Goal: Task Accomplishment & Management: Manage account settings

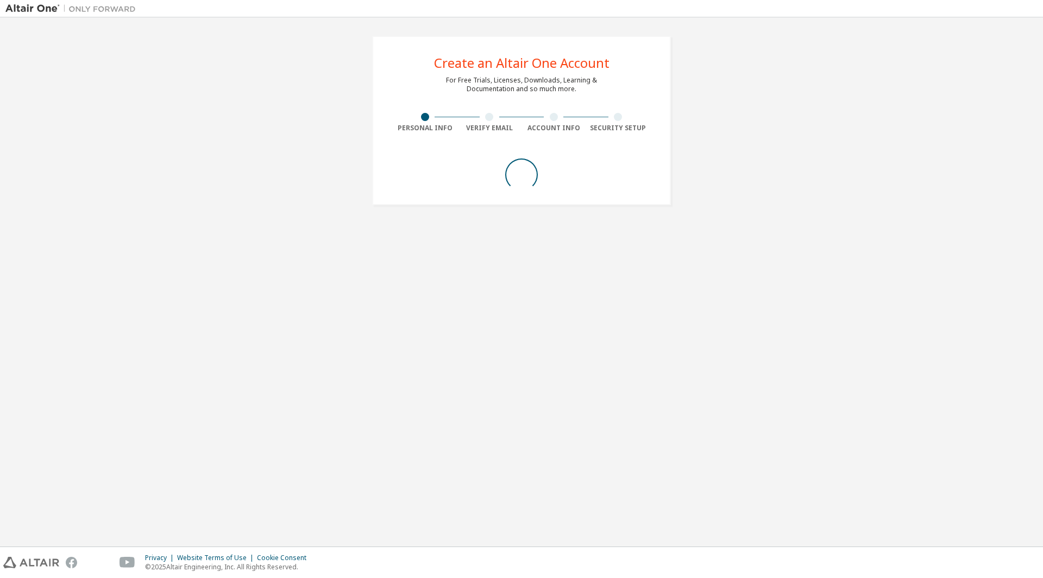
click at [465, 303] on div "Create an Altair One Account For Free Trials, Licenses, Downloads, Learning & D…" at bounding box center [521, 282] width 1032 height 519
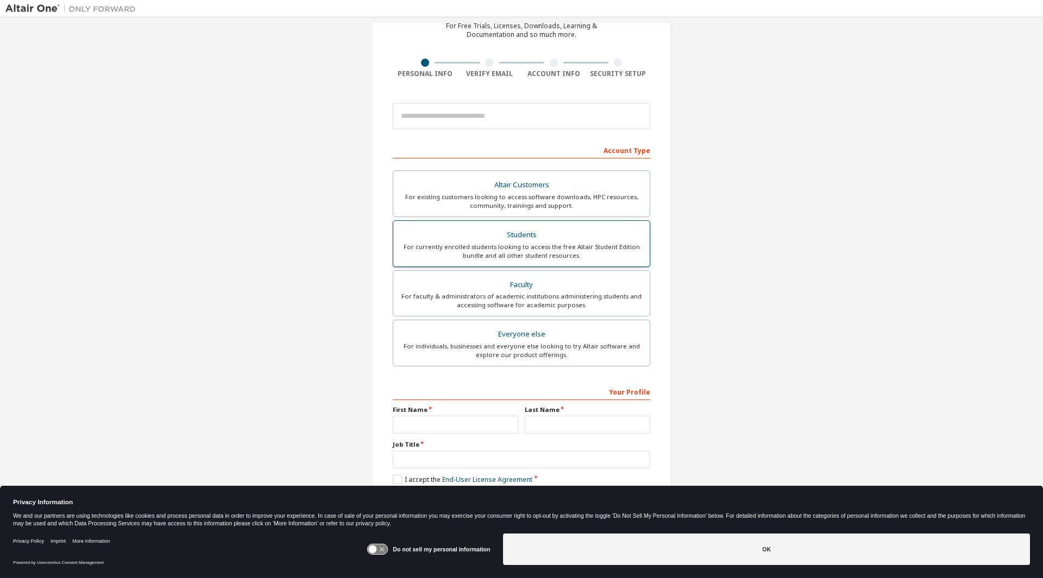
click at [550, 245] on div "For currently enrolled students looking to access the free Altair Student Editi…" at bounding box center [521, 251] width 243 height 17
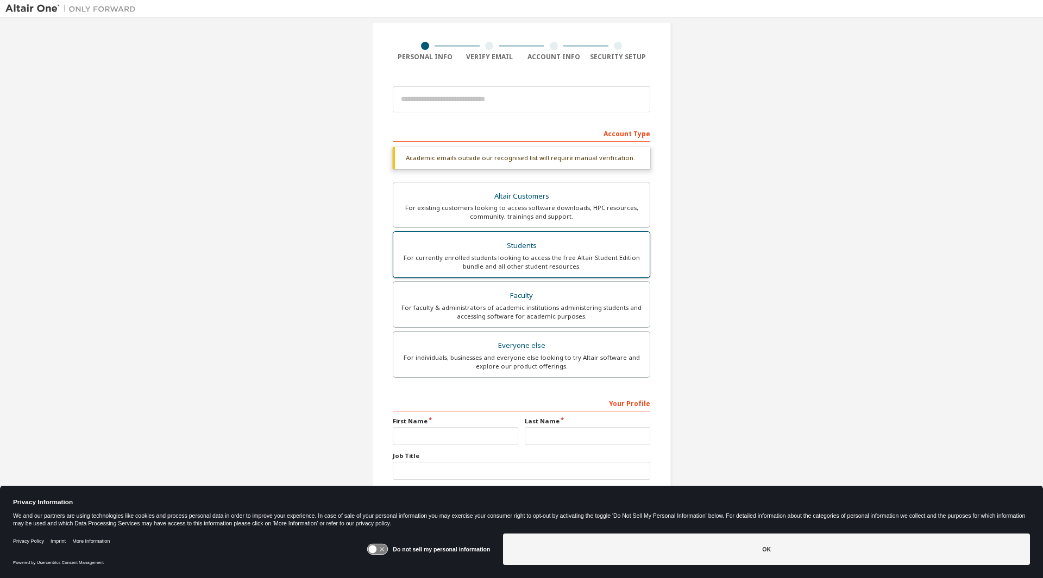
scroll to position [85, 0]
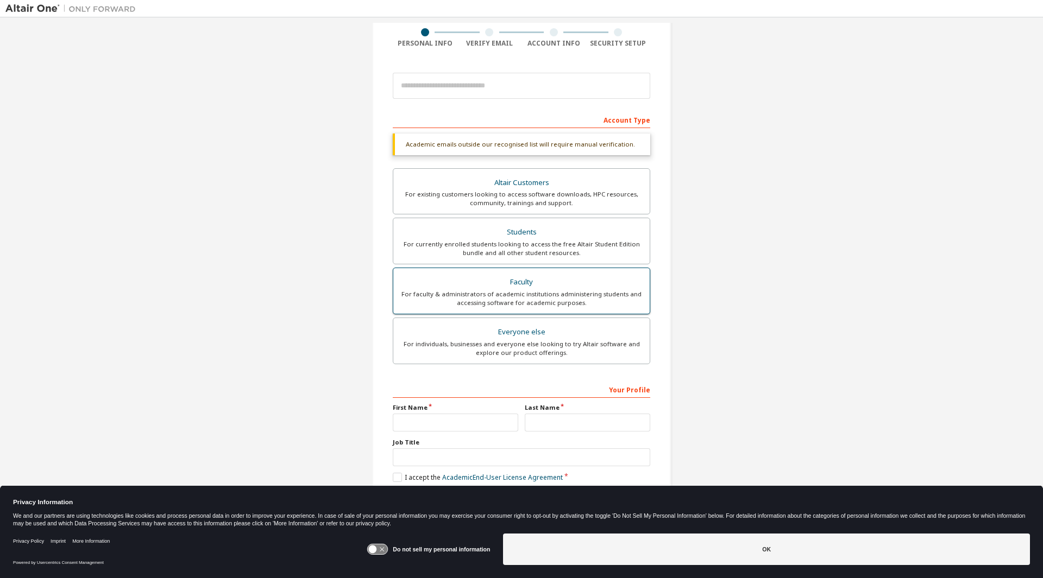
click at [532, 292] on div "For faculty & administrators of academic institutions administering students an…" at bounding box center [521, 298] width 243 height 17
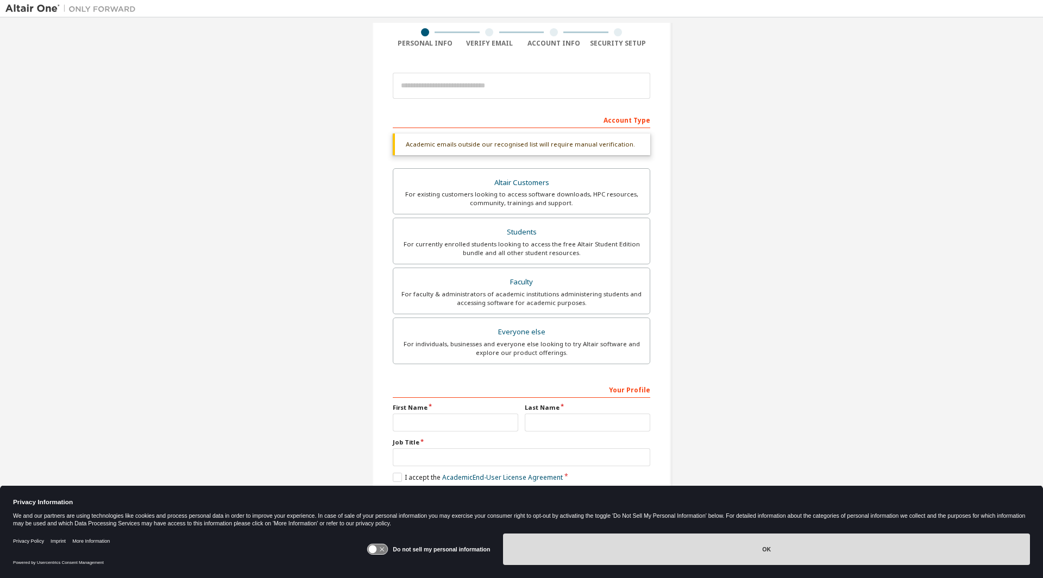
click at [672, 539] on button "OK" at bounding box center [766, 550] width 527 height 32
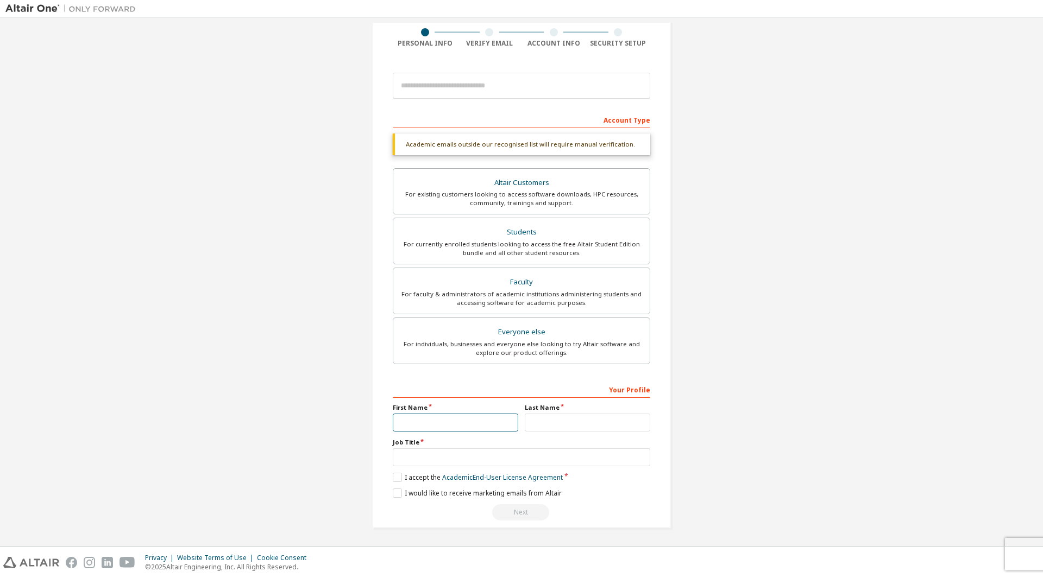
click at [483, 415] on input "text" at bounding box center [455, 423] width 125 height 18
type input "****"
click at [499, 338] on div "Everyone else" at bounding box center [521, 332] width 243 height 15
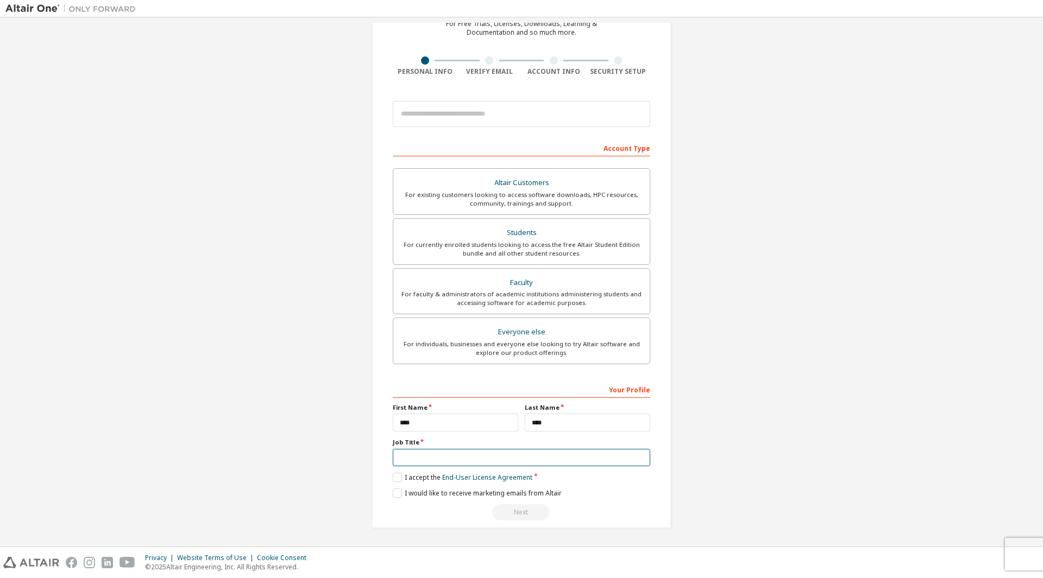
click at [471, 455] on input "text" at bounding box center [521, 458] width 257 height 18
type input "**********"
click at [504, 297] on div "For faculty & administrators of academic institutions administering students an…" at bounding box center [521, 298] width 243 height 17
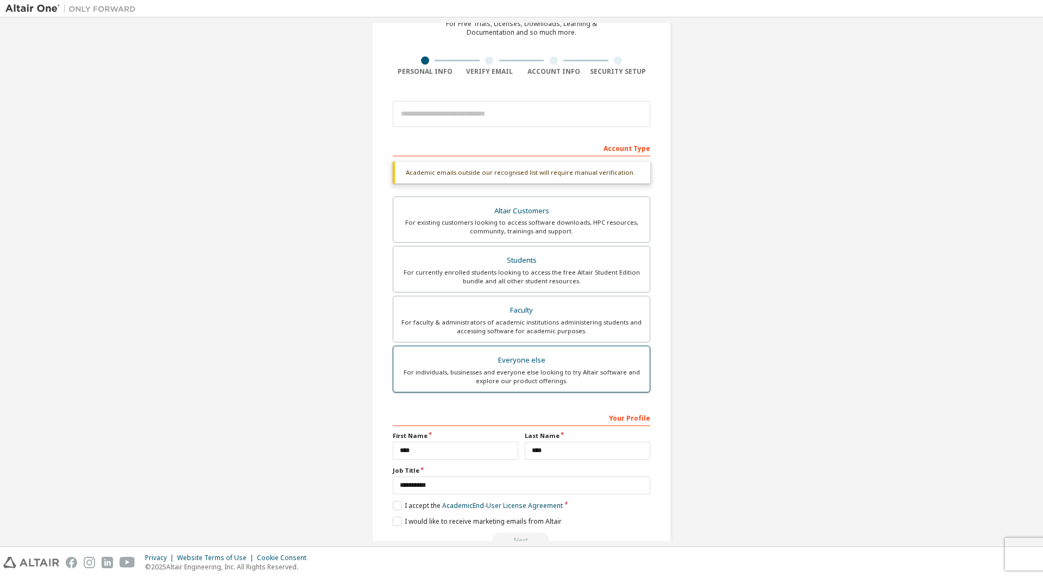
click at [463, 383] on div "For individuals, businesses and everyone else looking to try Altair software an…" at bounding box center [521, 376] width 243 height 17
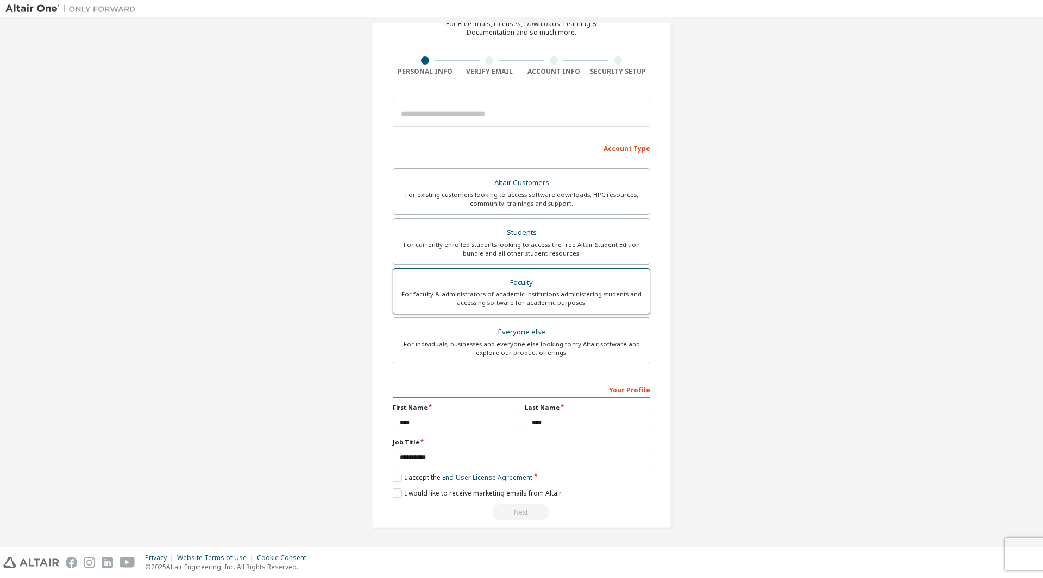
click at [465, 310] on label "Faculty For faculty & administrators of academic institutions administering stu…" at bounding box center [521, 291] width 257 height 47
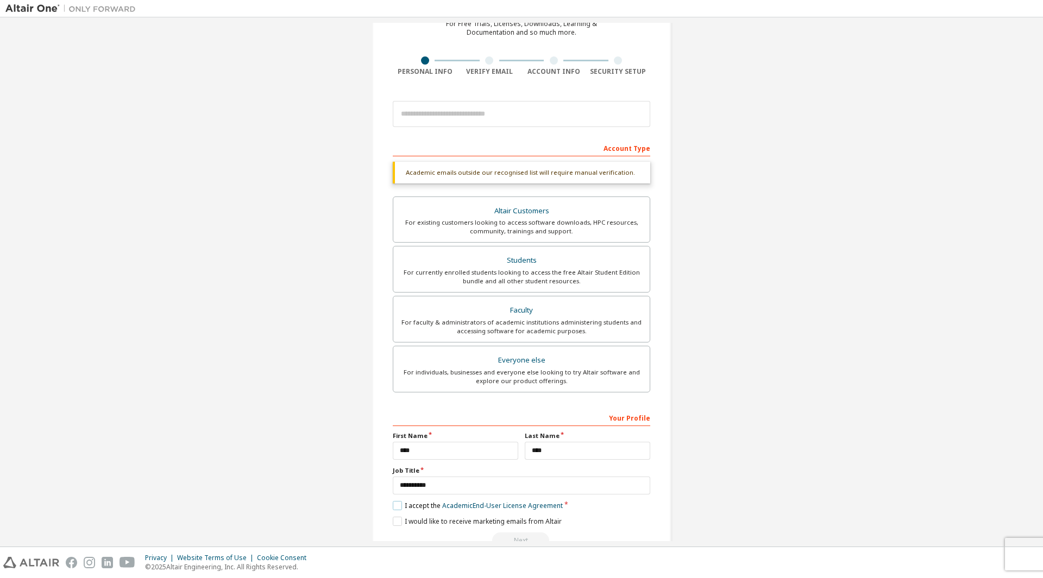
click at [419, 507] on label "I accept the Academic End-User License Agreement" at bounding box center [478, 505] width 170 height 9
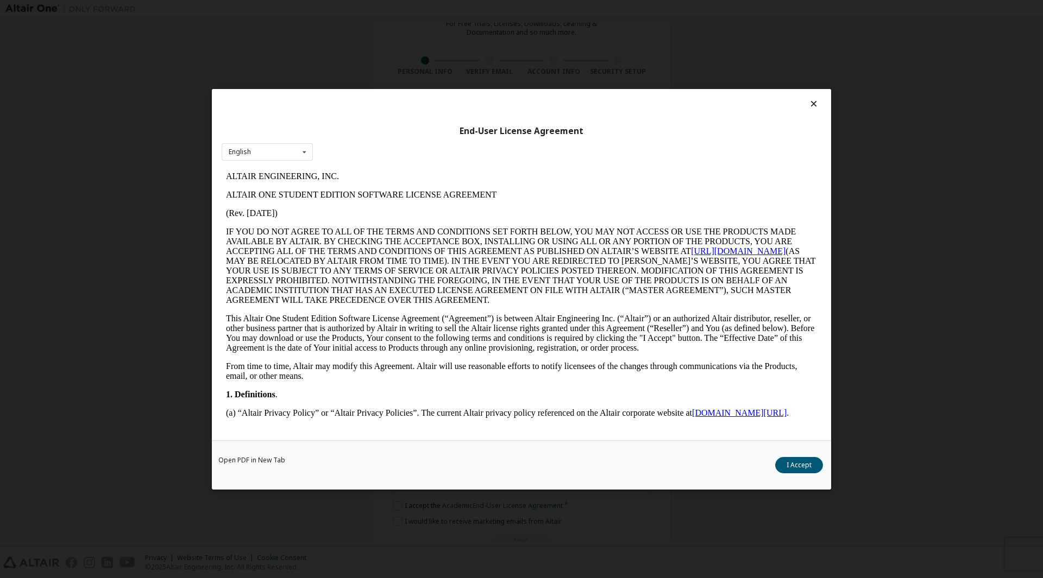
scroll to position [0, 0]
click at [759, 466] on div "Open PDF in New Tab I Accept" at bounding box center [521, 464] width 619 height 49
click at [777, 466] on button "I Accept" at bounding box center [799, 465] width 48 height 16
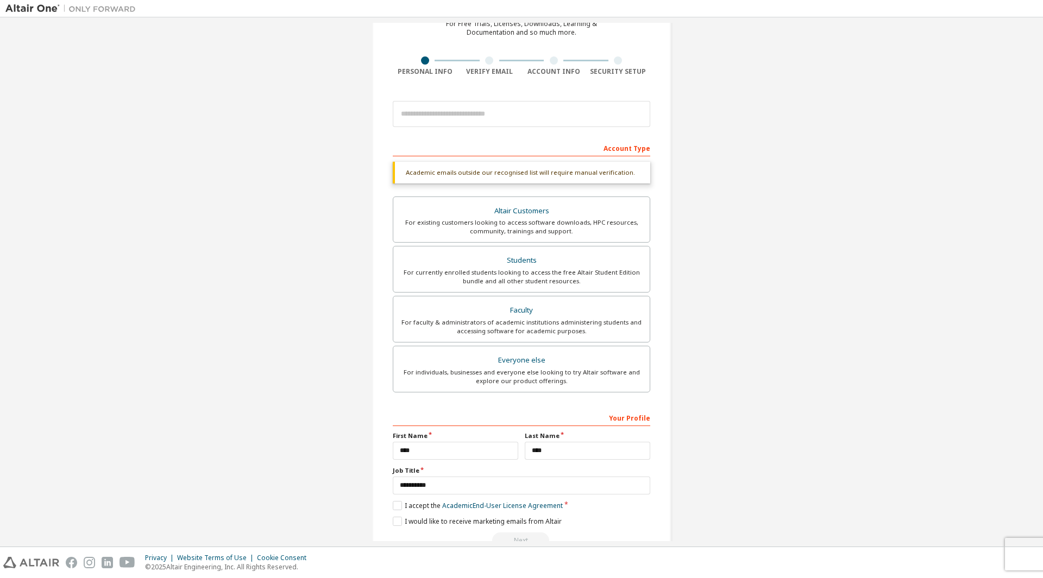
scroll to position [85, 0]
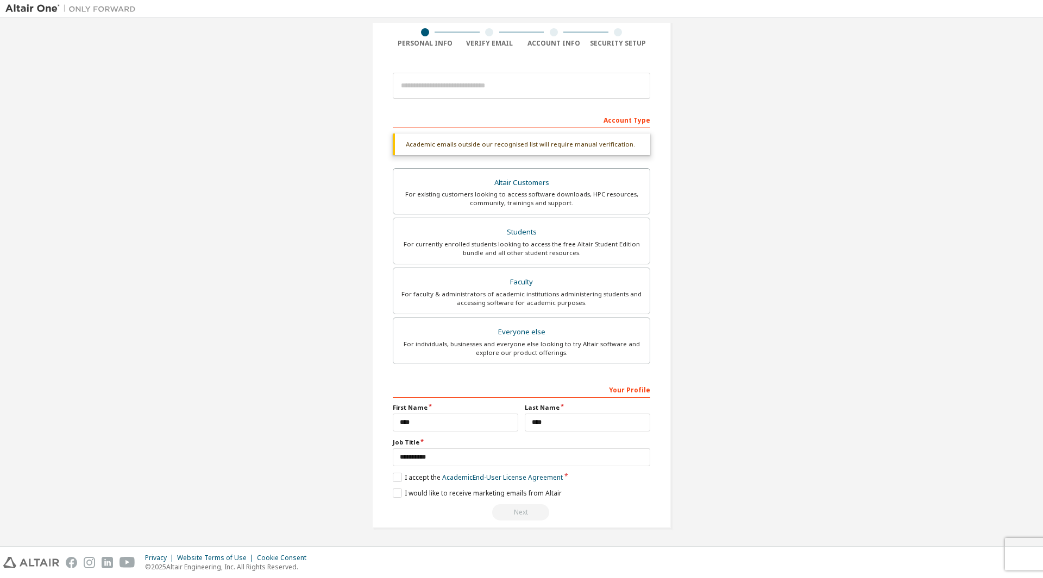
click at [520, 500] on div "**********" at bounding box center [521, 451] width 257 height 141
click at [522, 497] on label "I would like to receive marketing emails from Altair" at bounding box center [477, 493] width 169 height 9
click at [481, 96] on input "email" at bounding box center [521, 86] width 257 height 26
click at [496, 345] on div "For individuals, businesses and everyone else looking to try Altair software an…" at bounding box center [521, 348] width 243 height 17
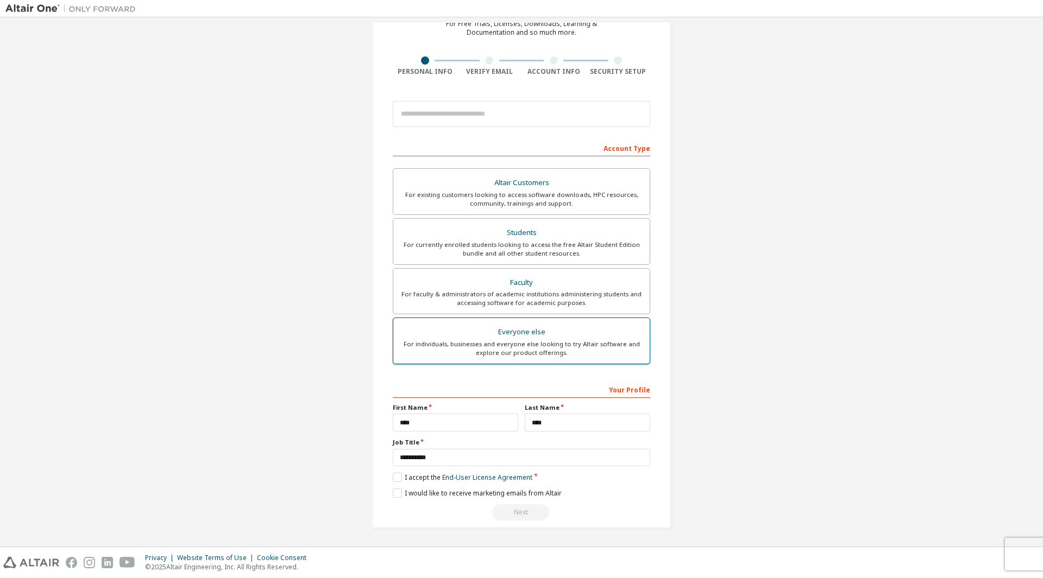
scroll to position [56, 0]
click at [466, 120] on input "email" at bounding box center [521, 114] width 257 height 26
click at [492, 273] on label "Faculty For faculty & administrators of academic institutions administering stu…" at bounding box center [521, 291] width 257 height 47
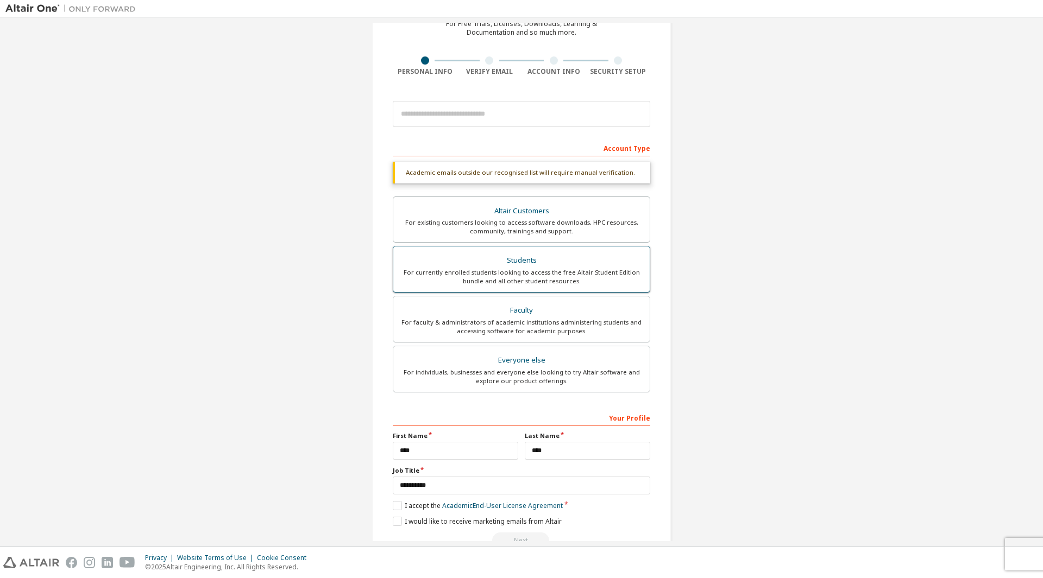
click at [499, 268] on div "For currently enrolled students looking to access the free Altair Student Editi…" at bounding box center [521, 276] width 243 height 17
click at [500, 304] on div "Faculty" at bounding box center [521, 310] width 243 height 15
click at [502, 338] on label "Faculty For faculty & administrators of academic institutions administering stu…" at bounding box center [521, 319] width 257 height 47
click at [500, 264] on div "Students" at bounding box center [521, 260] width 243 height 15
click at [496, 323] on div "For faculty & administrators of academic institutions administering students an…" at bounding box center [521, 326] width 243 height 17
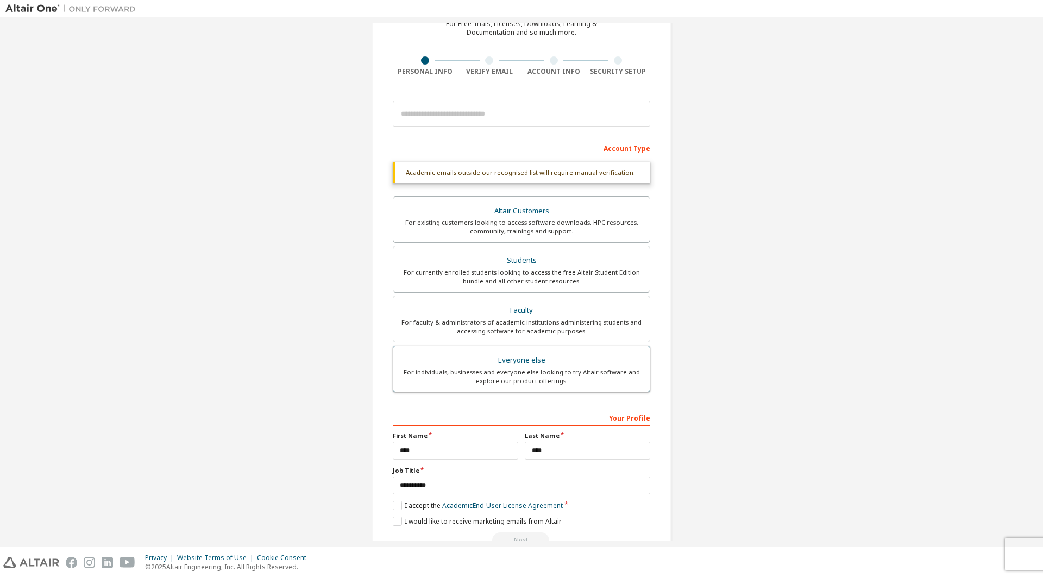
click at [501, 372] on div "For individuals, businesses and everyone else looking to try Altair software an…" at bounding box center [521, 376] width 243 height 17
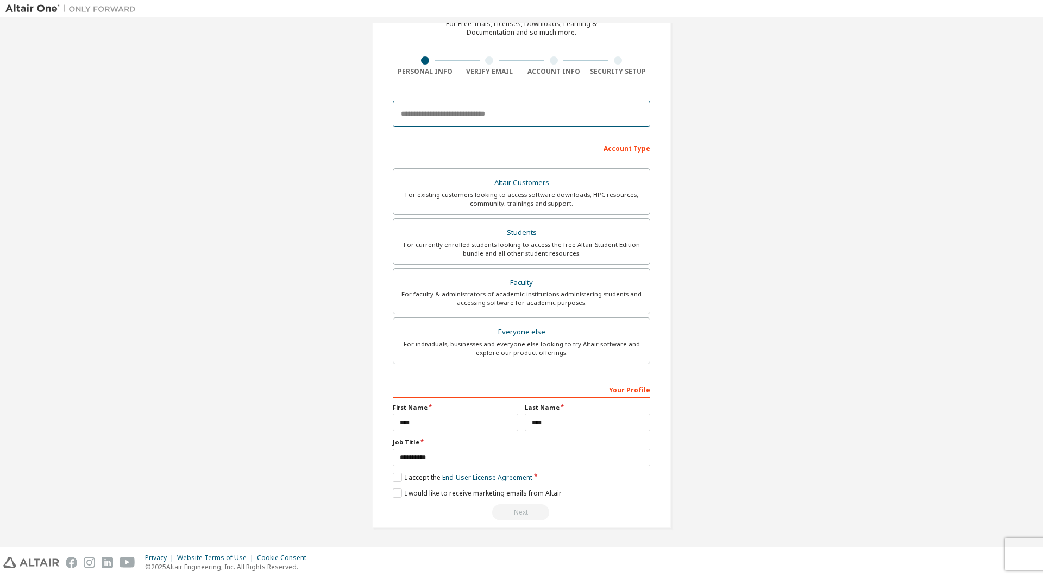
click at [450, 119] on input "email" at bounding box center [521, 114] width 257 height 26
type input "**********"
click at [417, 473] on div "**********" at bounding box center [521, 451] width 257 height 141
click at [413, 477] on label "I accept the End-User License Agreement" at bounding box center [463, 477] width 140 height 9
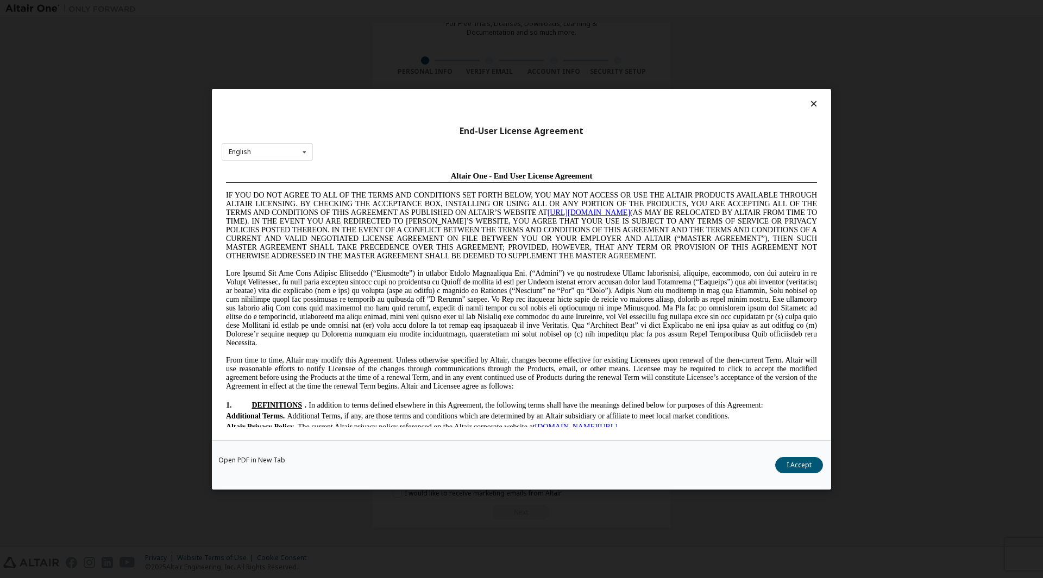
scroll to position [0, 0]
click at [782, 461] on button "I Accept" at bounding box center [799, 465] width 48 height 16
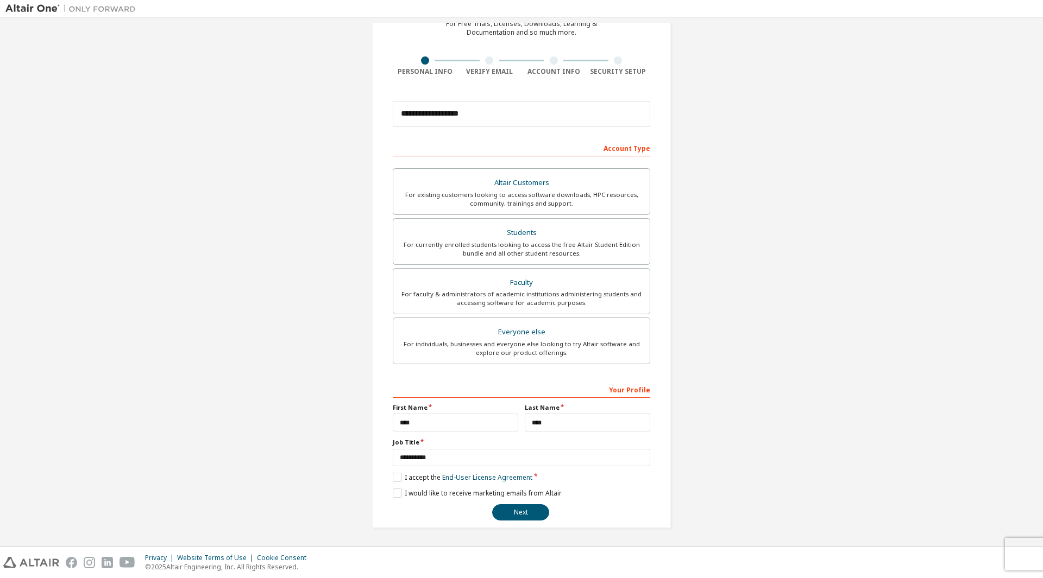
click at [522, 501] on div "**********" at bounding box center [521, 451] width 257 height 141
click at [523, 510] on button "Next" at bounding box center [520, 513] width 57 height 16
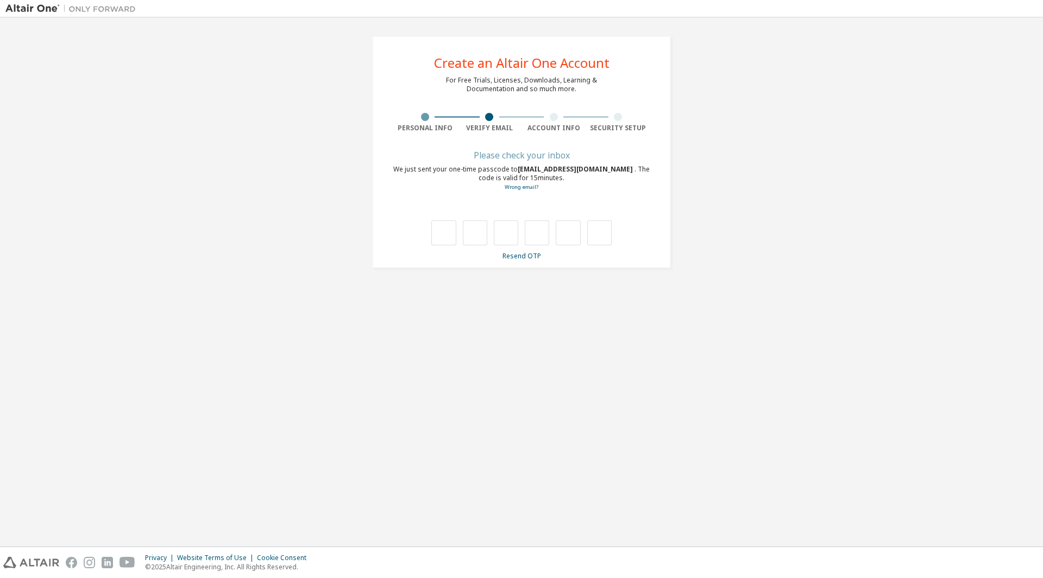
type input "*"
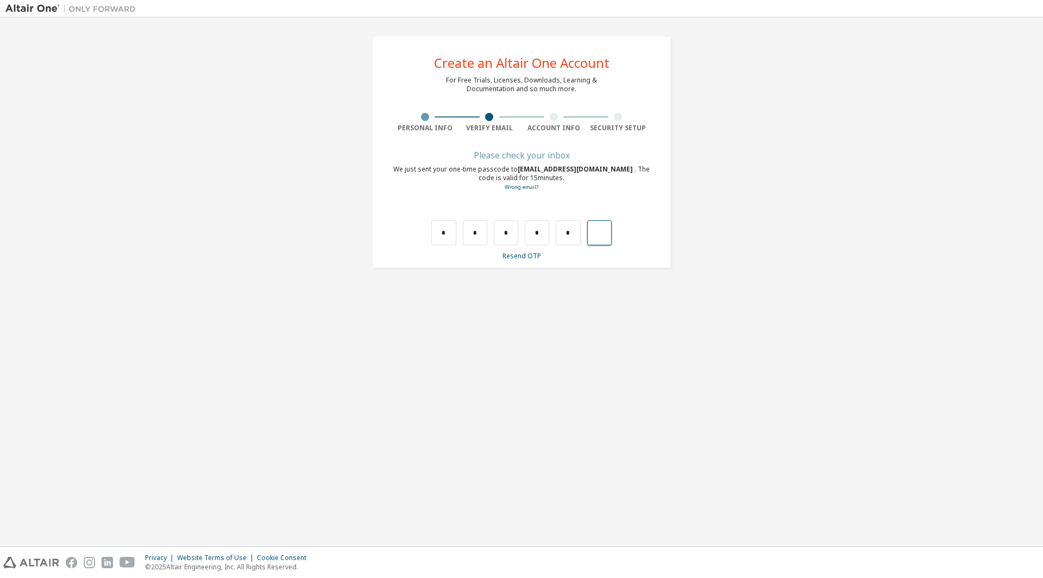
type input "*"
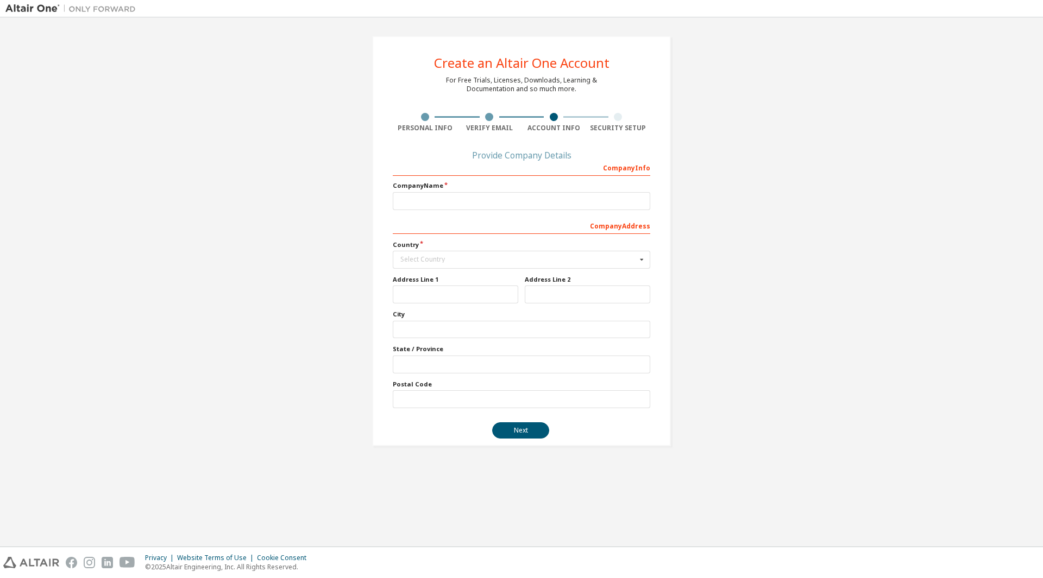
click at [499, 263] on div "Select Country" at bounding box center [518, 259] width 236 height 7
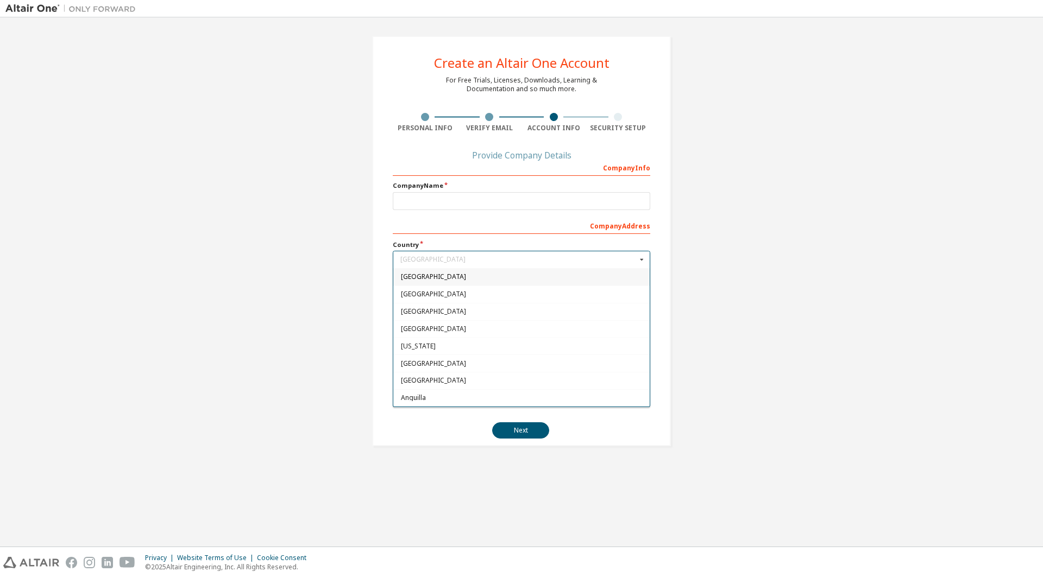
click at [473, 212] on div "Company Info Company Name Company Address Country Afghanistan Afghanistan Åland…" at bounding box center [521, 284] width 257 height 250
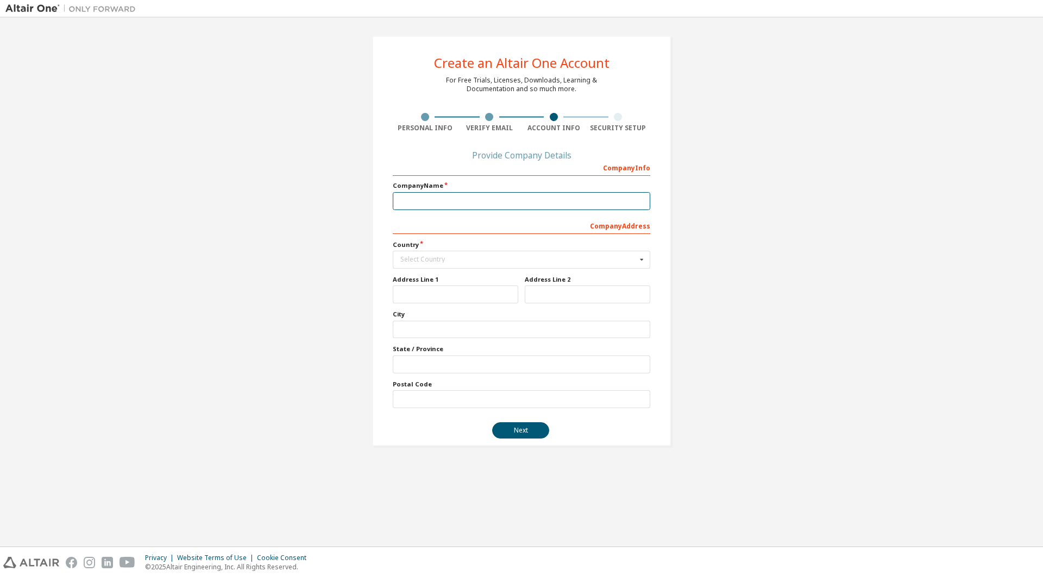
click at [472, 204] on input "text" at bounding box center [521, 201] width 257 height 18
type input "**********"
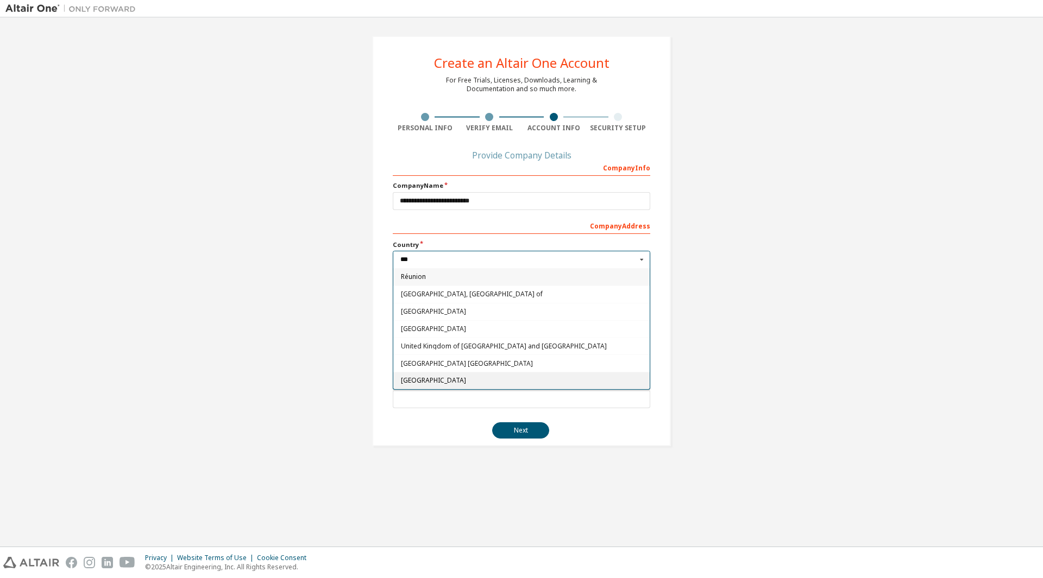
type input "***"
click at [479, 374] on div "[GEOGRAPHIC_DATA]" at bounding box center [521, 380] width 256 height 17
type input "***"
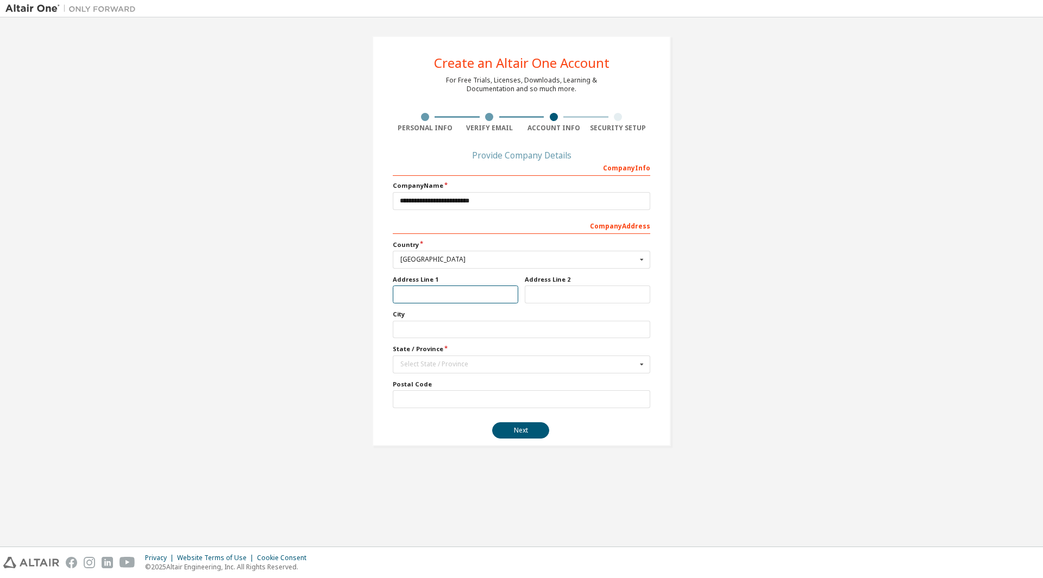
click at [448, 299] on input "text" at bounding box center [455, 295] width 125 height 18
click at [444, 357] on input "text" at bounding box center [522, 364] width 256 height 17
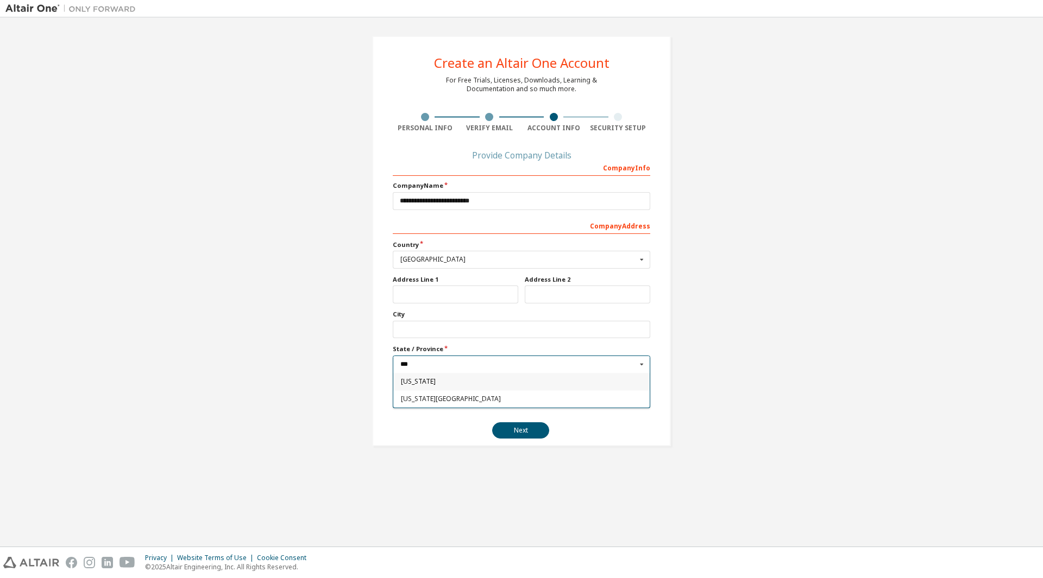
type input "***"
click at [442, 380] on span "[US_STATE]" at bounding box center [522, 382] width 242 height 7
type input "**"
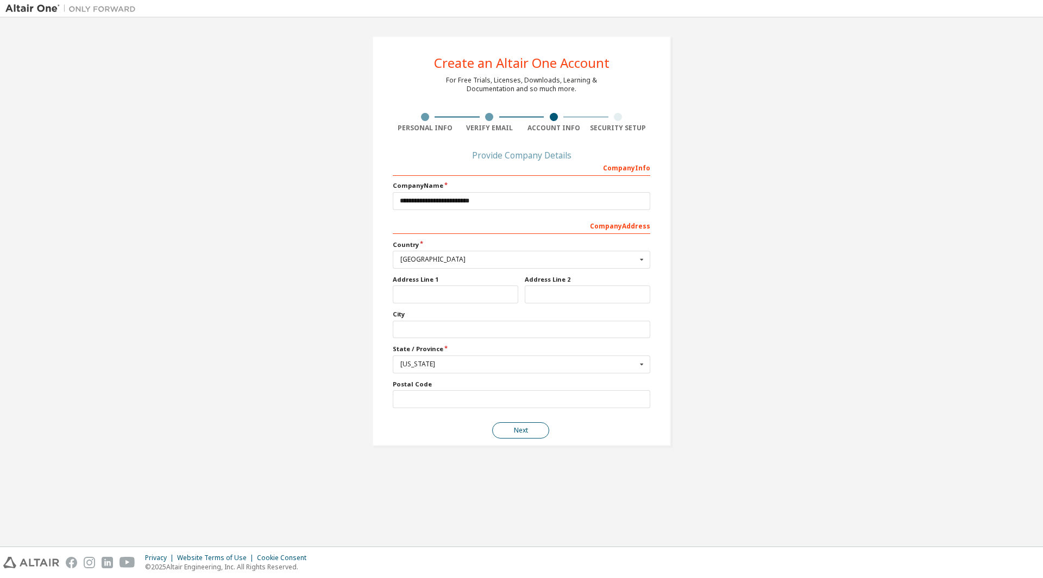
click at [512, 423] on button "Next" at bounding box center [520, 431] width 57 height 16
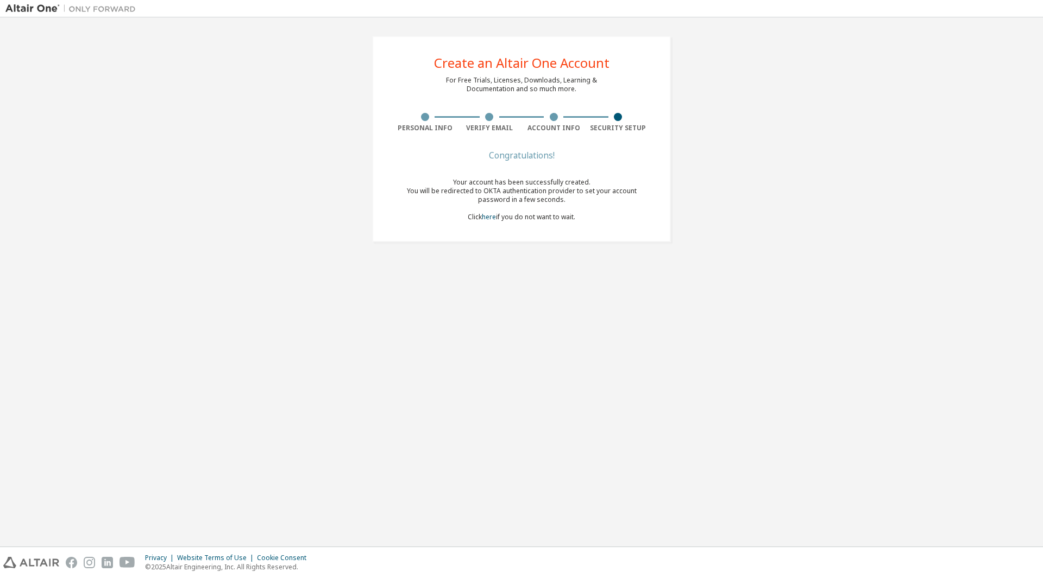
click at [502, 198] on div "You will be redirected to OKTA authentication provider to set your account pass…" at bounding box center [521, 195] width 257 height 17
drag, startPoint x: 502, startPoint y: 198, endPoint x: 487, endPoint y: 184, distance: 20.7
click at [491, 184] on div "Your account has been successfully created. You will be redirected to OKTA auth…" at bounding box center [521, 199] width 257 height 43
click at [487, 184] on div "Your account has been successfully created." at bounding box center [521, 182] width 257 height 9
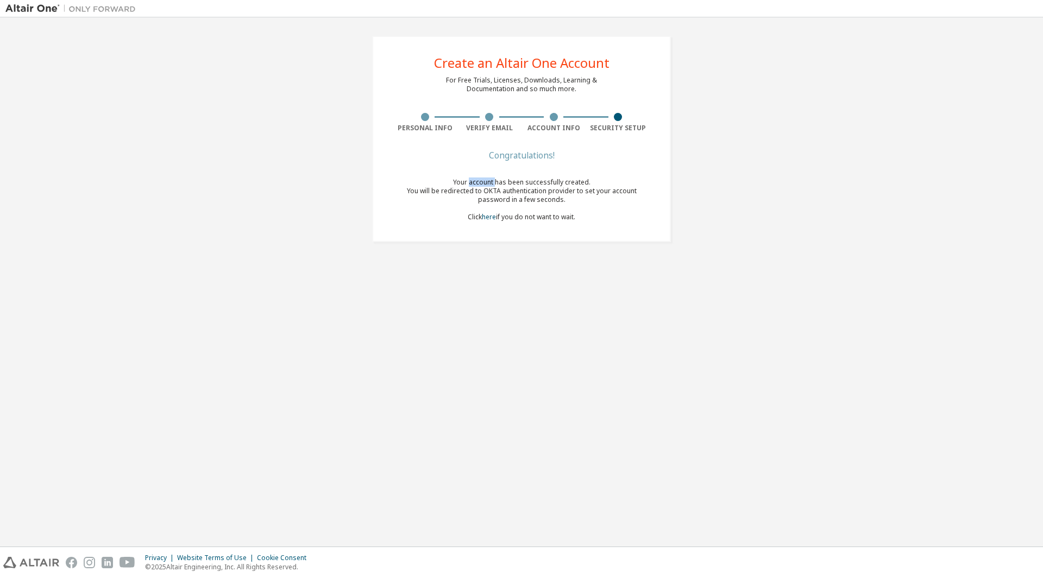
click at [487, 184] on div "Your account has been successfully created." at bounding box center [521, 182] width 257 height 9
drag, startPoint x: 487, startPoint y: 184, endPoint x: 490, endPoint y: 199, distance: 16.0
click at [490, 199] on div "Your account has been successfully created. You will be redirected to OKTA auth…" at bounding box center [521, 199] width 257 height 43
click at [490, 199] on div "You will be redirected to OKTA authentication provider to set your account pass…" at bounding box center [521, 195] width 257 height 17
click at [487, 216] on link "here" at bounding box center [489, 216] width 14 height 9
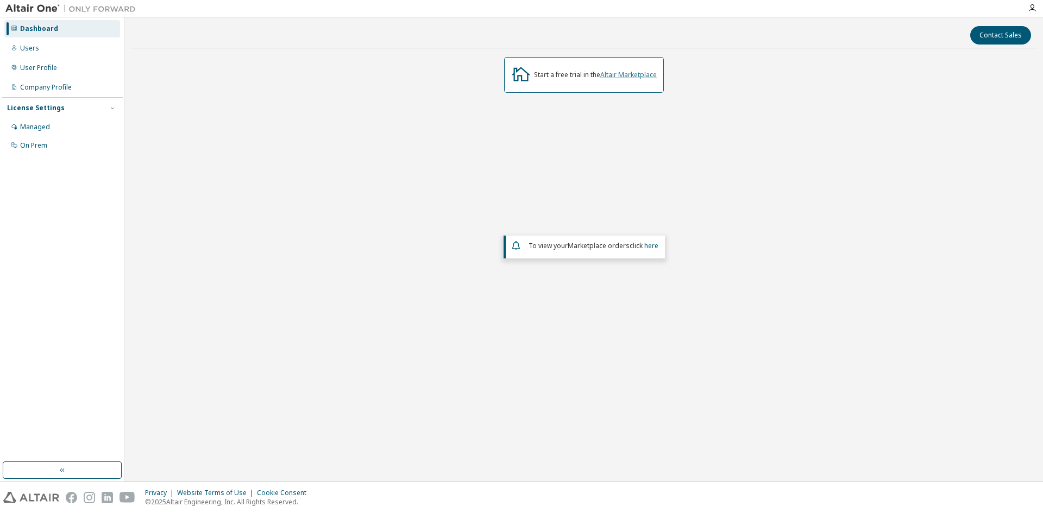
click at [645, 77] on link "Altair Marketplace" at bounding box center [628, 74] width 56 height 9
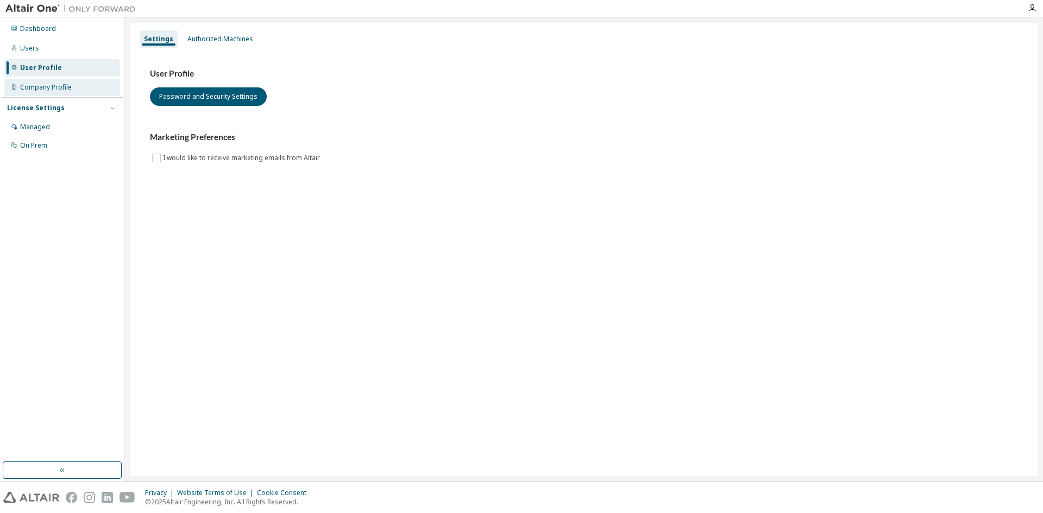
click at [58, 85] on div "Company Profile" at bounding box center [46, 87] width 52 height 9
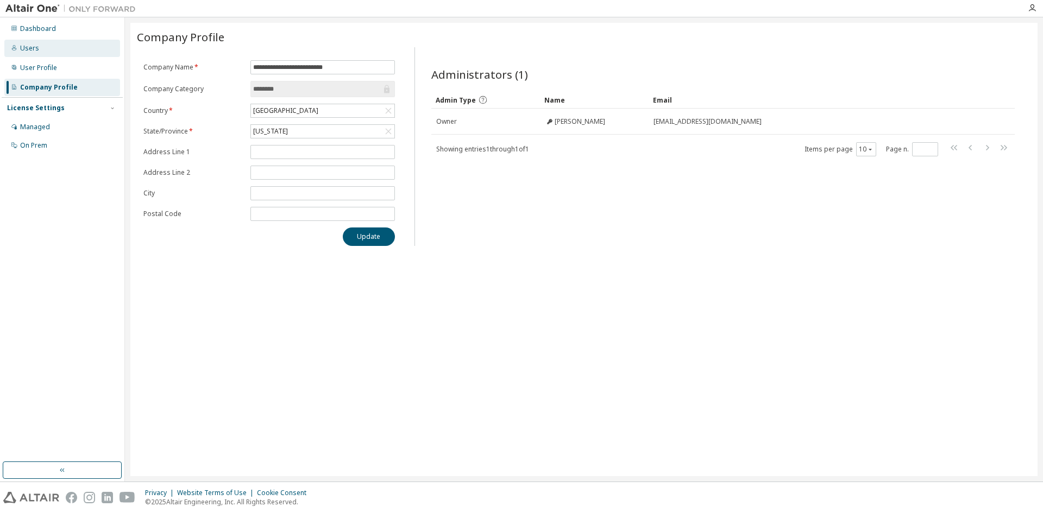
click at [81, 54] on div "Users" at bounding box center [62, 48] width 116 height 17
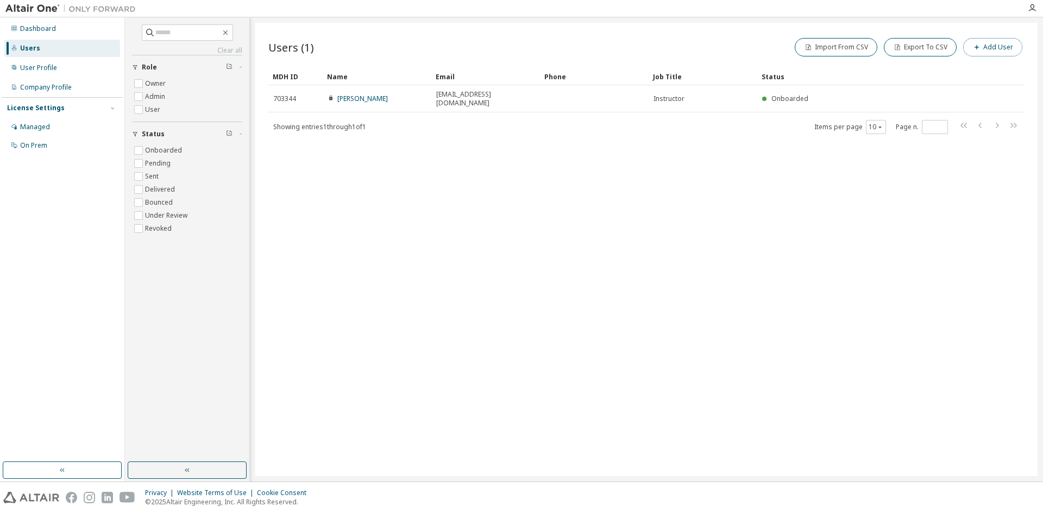
click at [970, 53] on button "Add User" at bounding box center [992, 47] width 59 height 18
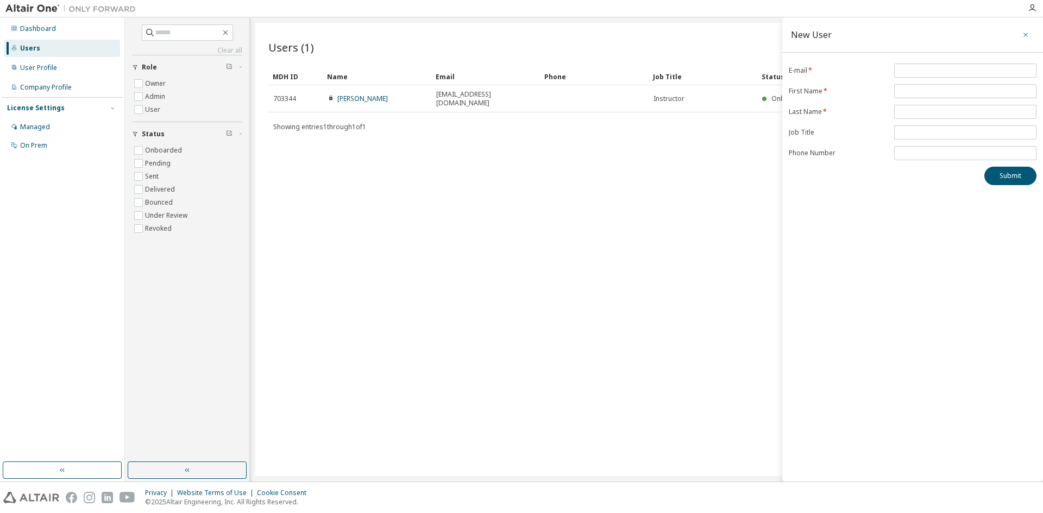
click at [1025, 39] on button "button" at bounding box center [1025, 34] width 17 height 17
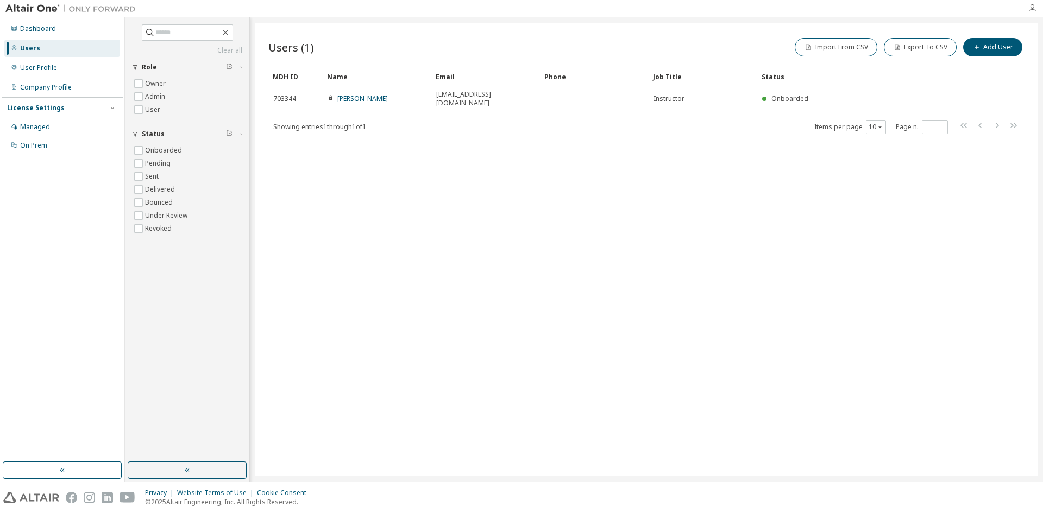
click at [1029, 11] on icon "button" at bounding box center [1032, 8] width 9 height 9
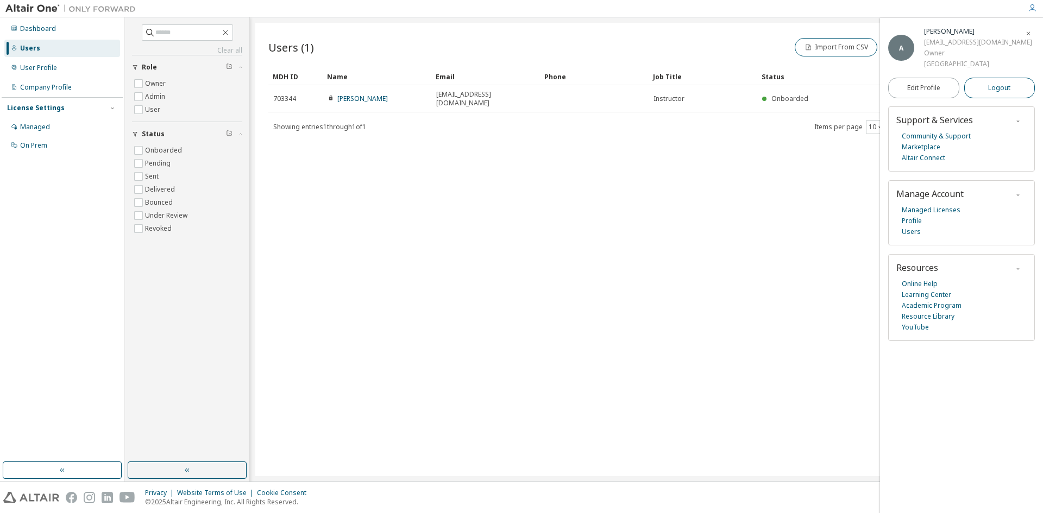
click at [1009, 80] on button "Logout" at bounding box center [999, 88] width 71 height 21
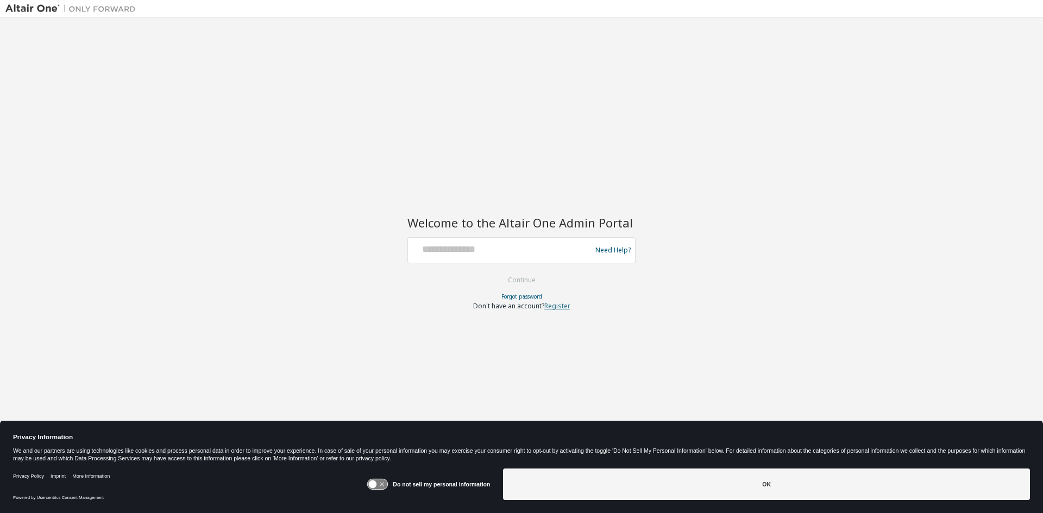
click at [557, 302] on link "Register" at bounding box center [557, 305] width 26 height 9
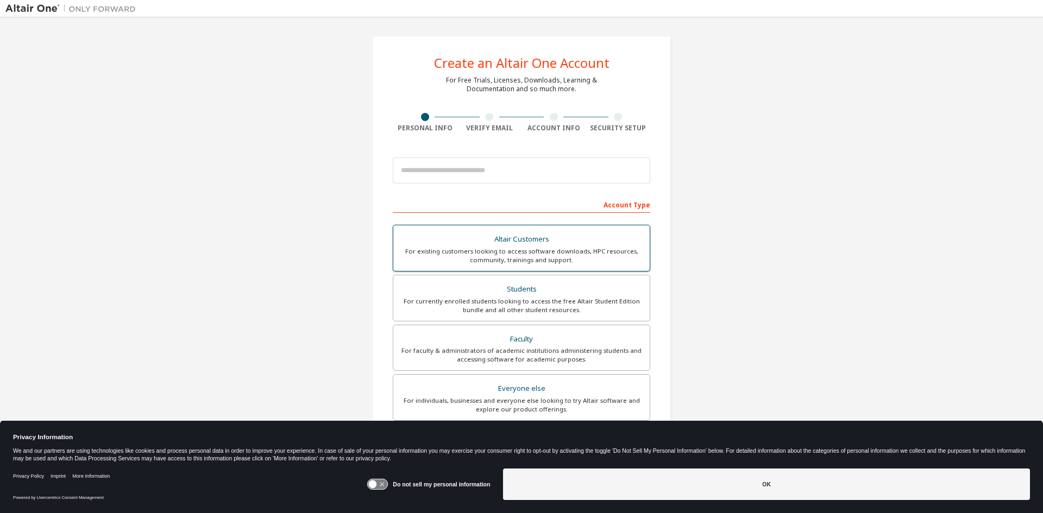
scroll to position [54, 0]
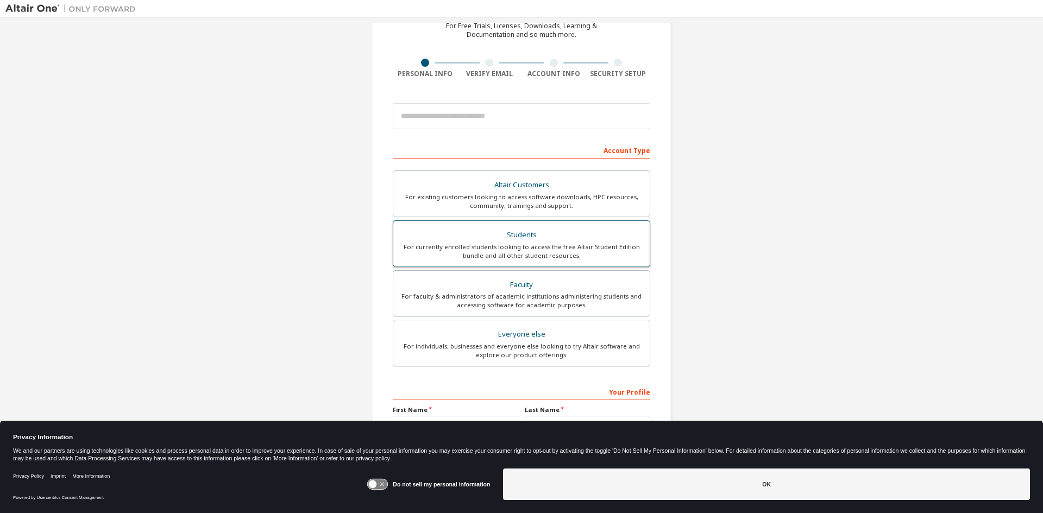
click at [556, 254] on div "For currently enrolled students looking to access the free Altair Student Editi…" at bounding box center [521, 251] width 243 height 17
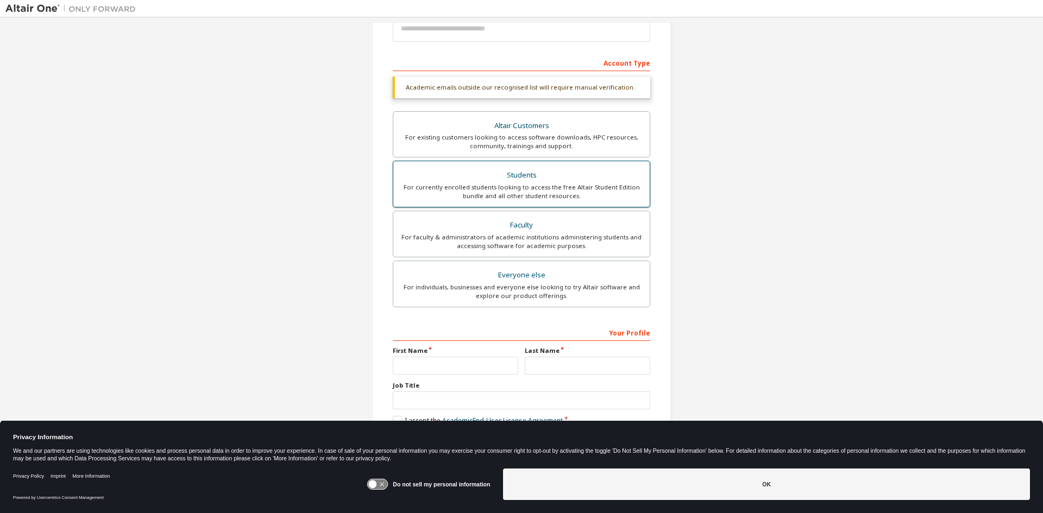
scroll to position [150, 0]
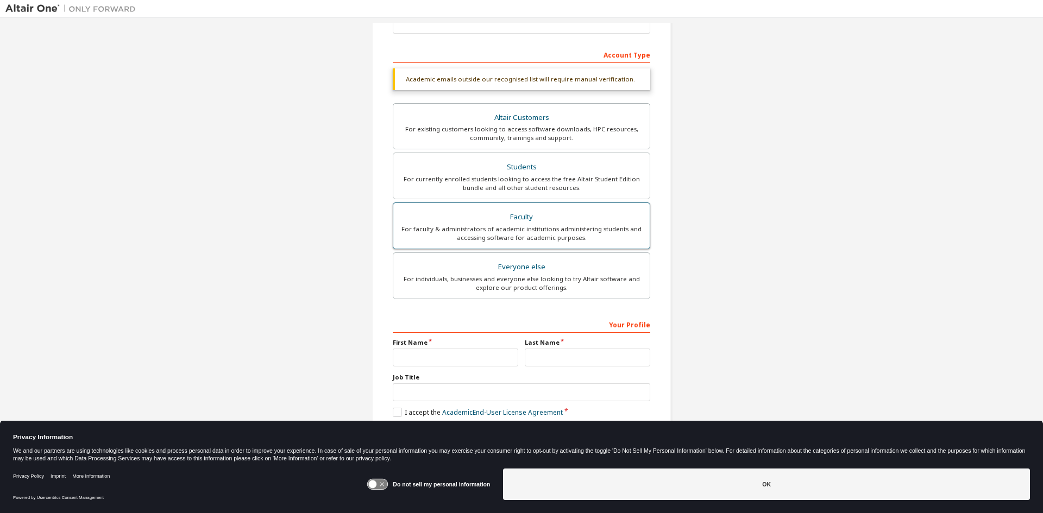
click at [518, 242] on div "For faculty & administrators of academic institutions administering students an…" at bounding box center [521, 233] width 243 height 17
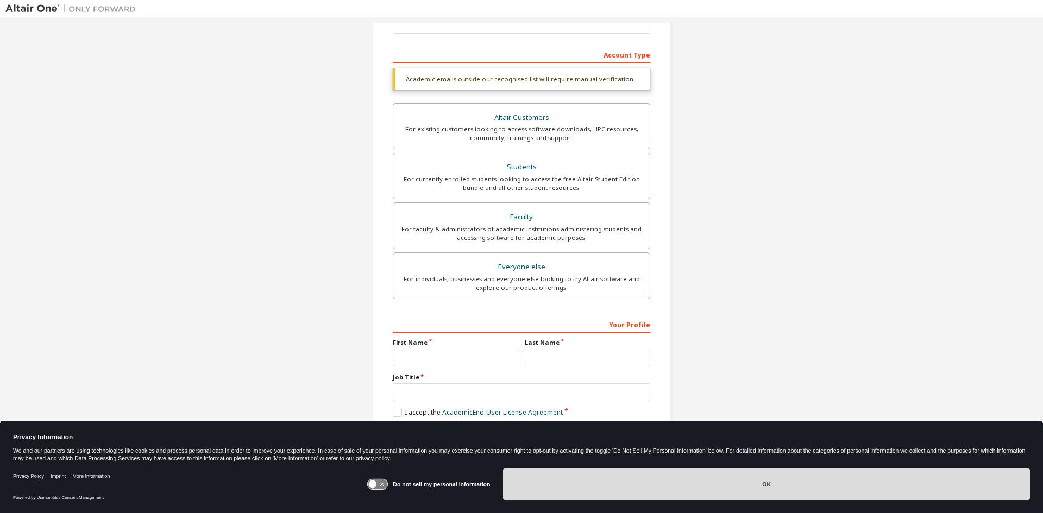
click at [740, 475] on button "OK" at bounding box center [766, 485] width 527 height 32
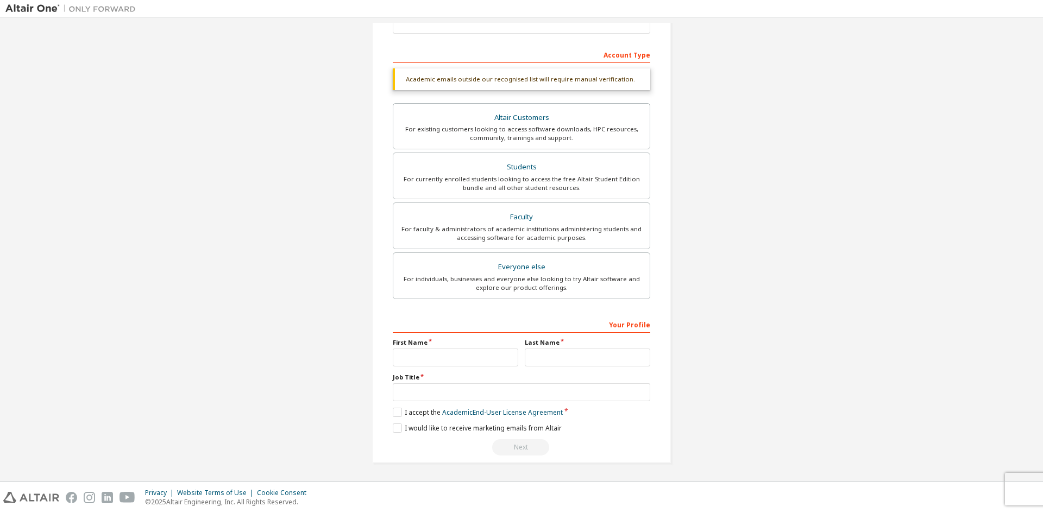
scroll to position [0, 0]
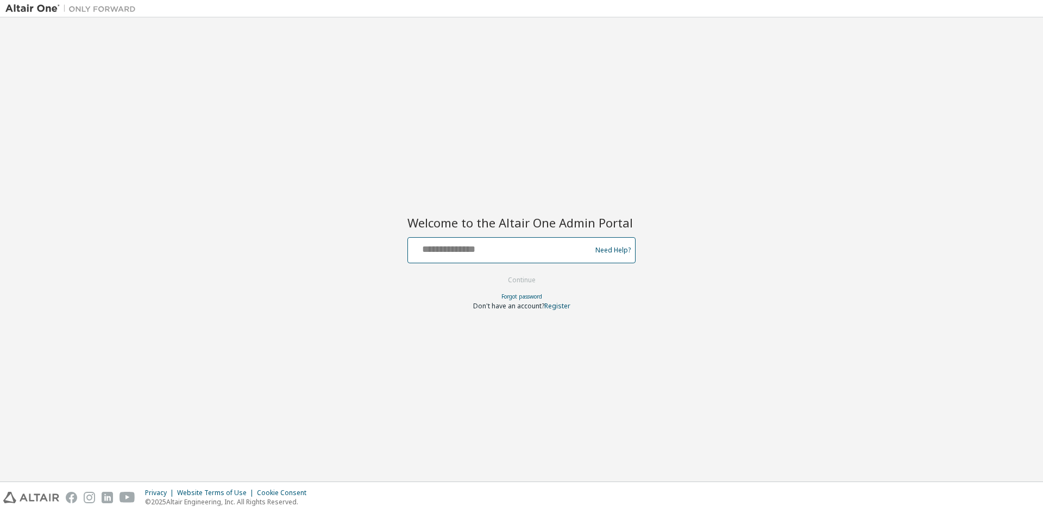
click at [516, 249] on input "text" at bounding box center [501, 248] width 178 height 16
type input "**********"
click at [496, 272] on button "Continue" at bounding box center [521, 280] width 51 height 16
